Goal: Navigation & Orientation: Find specific page/section

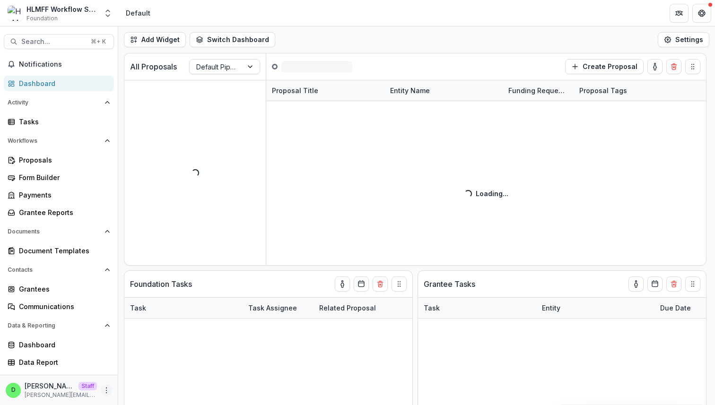
click at [107, 389] on icon "More" at bounding box center [107, 391] width 8 height 8
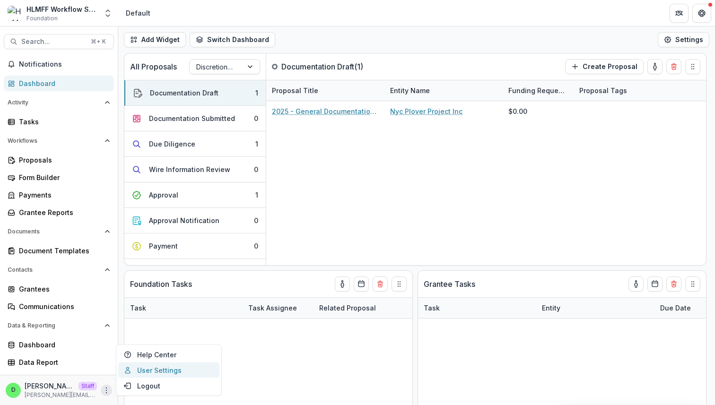
click at [170, 373] on link "User Settings" at bounding box center [168, 371] width 101 height 16
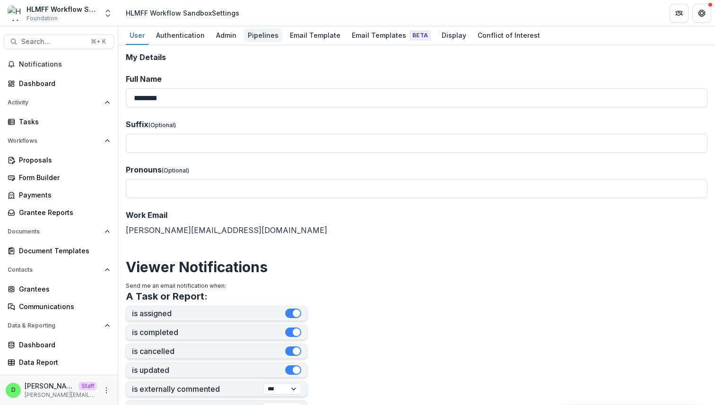
click at [246, 31] on div "Pipelines" at bounding box center [263, 35] width 38 height 14
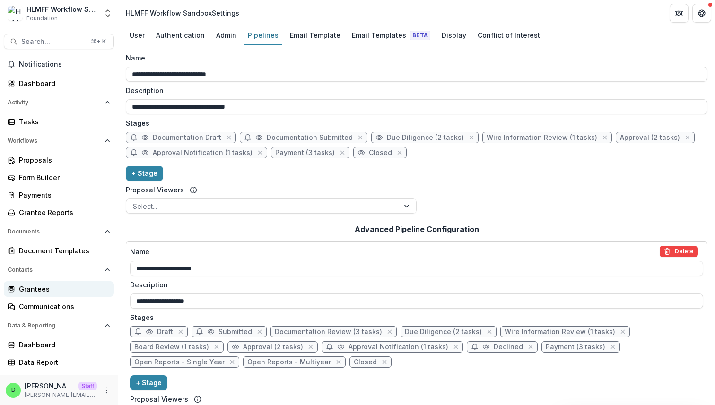
click at [63, 287] on div "Grantees" at bounding box center [63, 289] width 88 height 10
